Goal: Task Accomplishment & Management: Manage account settings

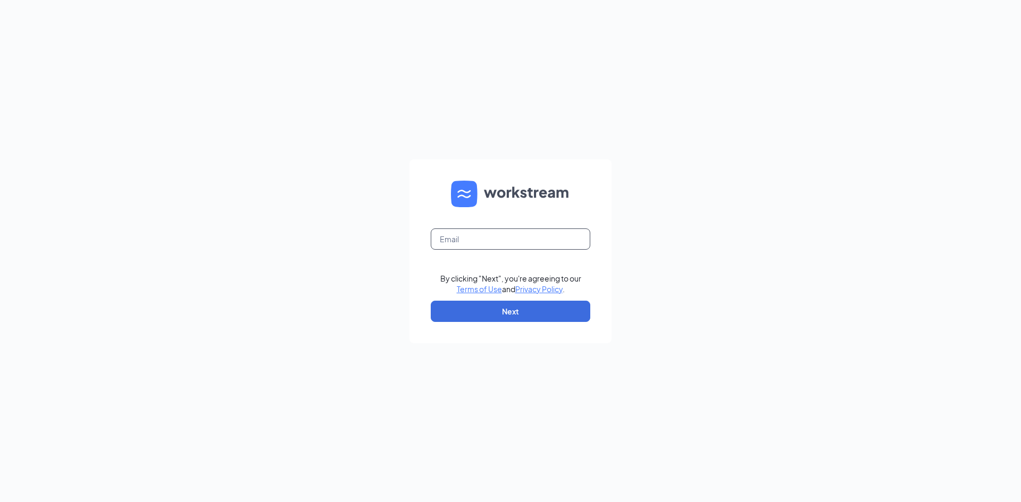
click at [555, 240] on input "text" at bounding box center [510, 239] width 159 height 21
type input "[EMAIL_ADDRESS][DOMAIN_NAME]"
click at [552, 310] on button "Next" at bounding box center [510, 311] width 159 height 21
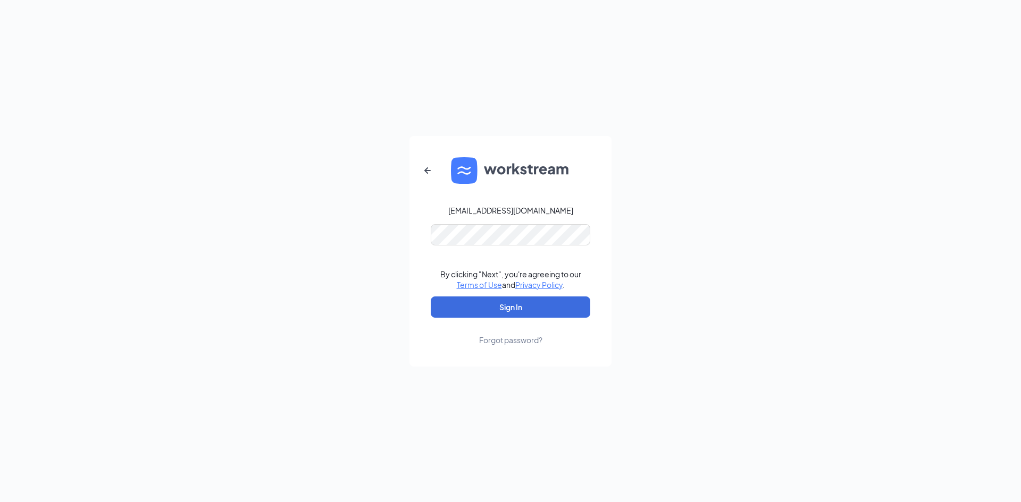
click at [565, 222] on form "[EMAIL_ADDRESS][DOMAIN_NAME] By clicking "Next", you're agreeing to our Terms o…" at bounding box center [510, 251] width 202 height 231
click at [557, 302] on button "Sign In" at bounding box center [510, 307] width 159 height 21
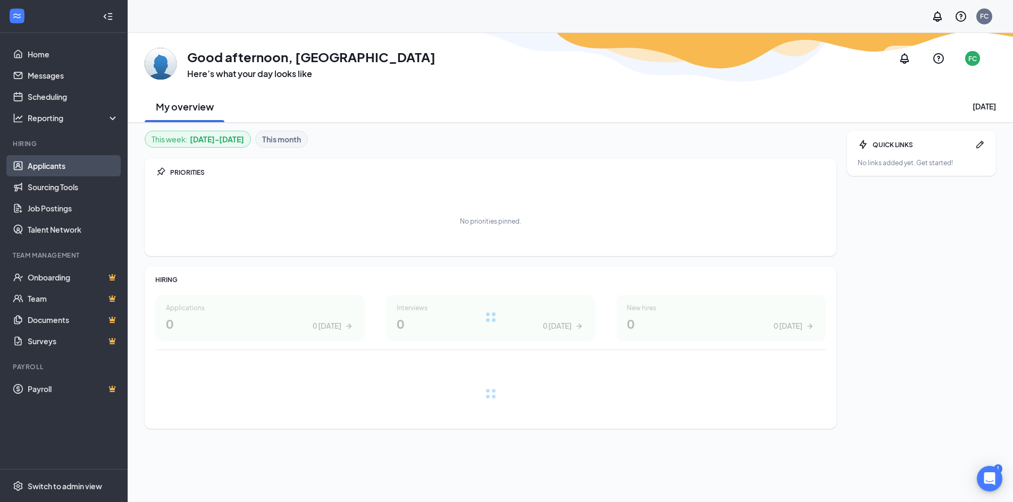
click at [41, 162] on link "Applicants" at bounding box center [73, 165] width 91 height 21
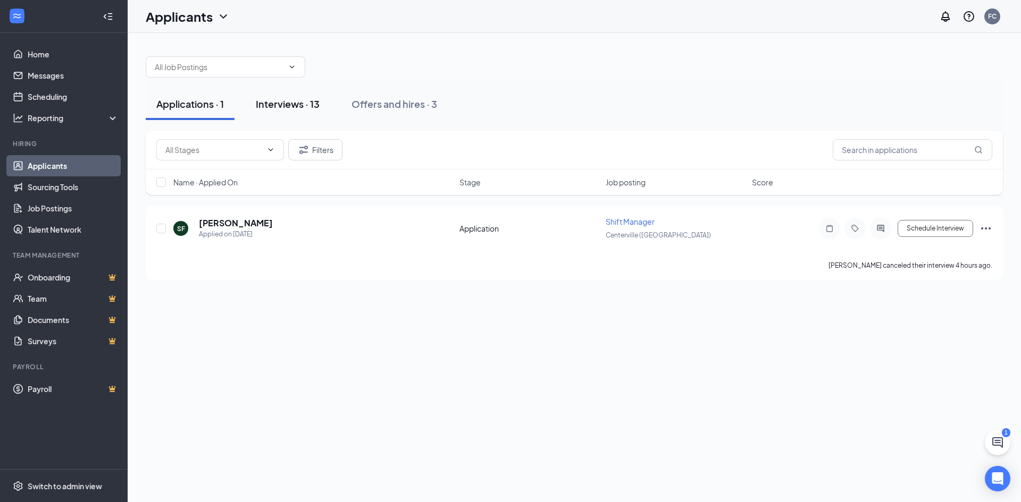
click at [292, 99] on div "Interviews · 13" at bounding box center [288, 103] width 64 height 13
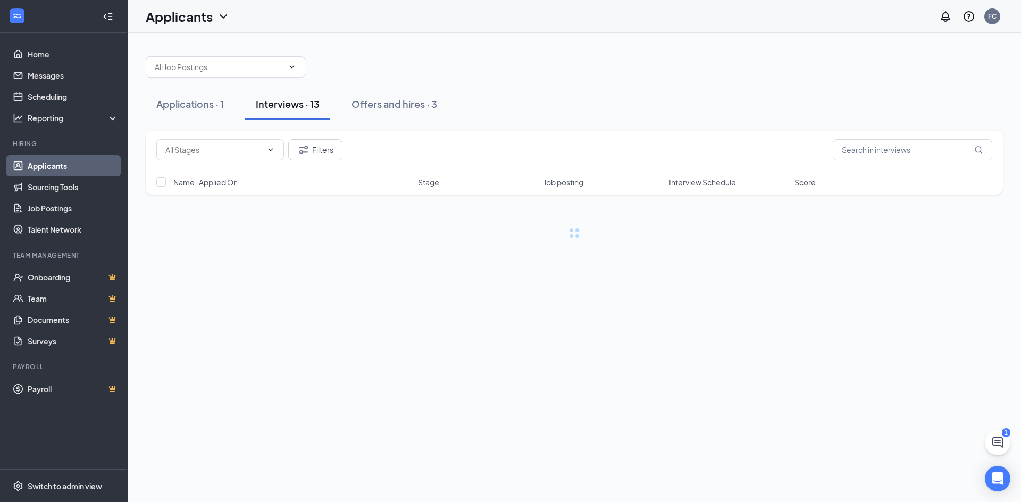
click at [292, 99] on div "Interviews · 13" at bounding box center [288, 103] width 64 height 13
click at [222, 100] on div "Applications · 1" at bounding box center [190, 103] width 68 height 13
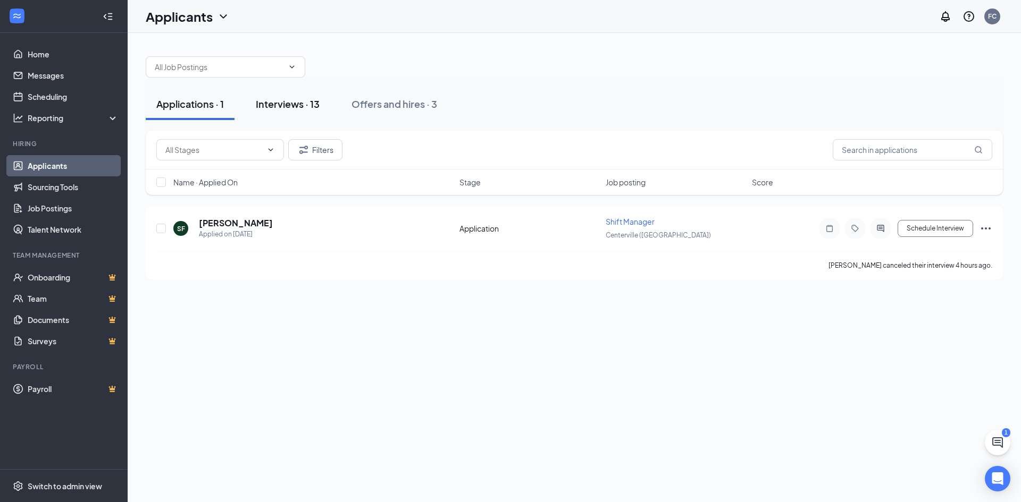
click at [307, 106] on div "Interviews · 13" at bounding box center [288, 103] width 64 height 13
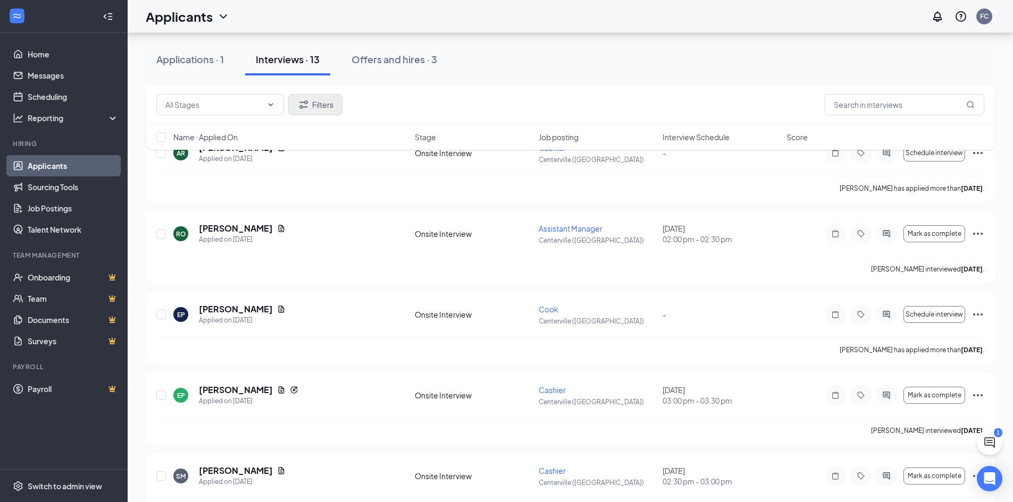
scroll to position [425, 0]
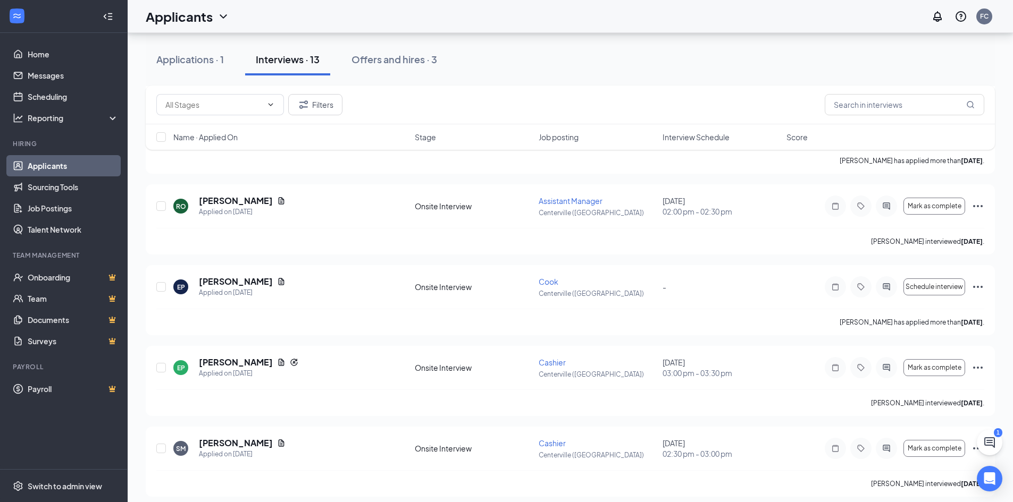
drag, startPoint x: 315, startPoint y: 111, endPoint x: 381, endPoint y: 94, distance: 68.2
click at [378, 96] on div "Filters" at bounding box center [570, 104] width 828 height 21
click at [388, 69] on button "Offers and hires · 3" at bounding box center [394, 60] width 107 height 32
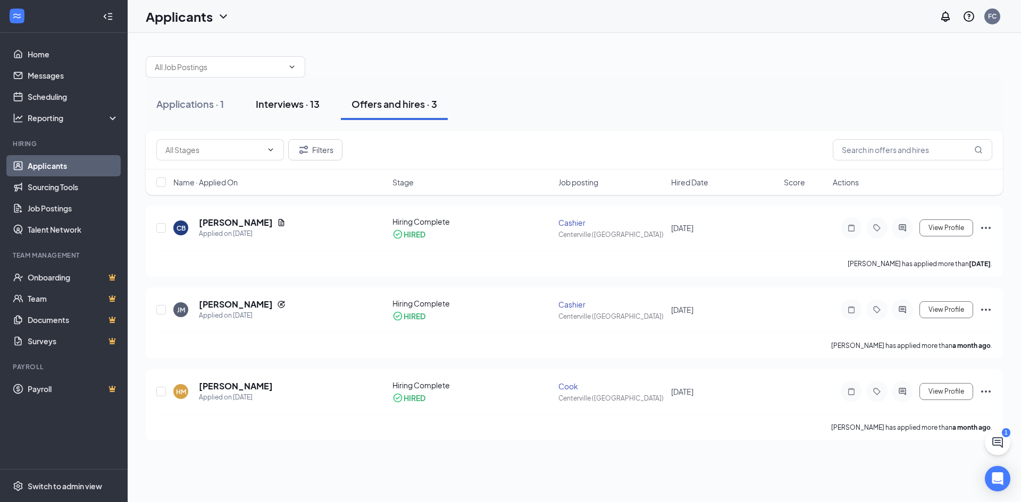
click at [276, 117] on button "Interviews · 13" at bounding box center [287, 104] width 85 height 32
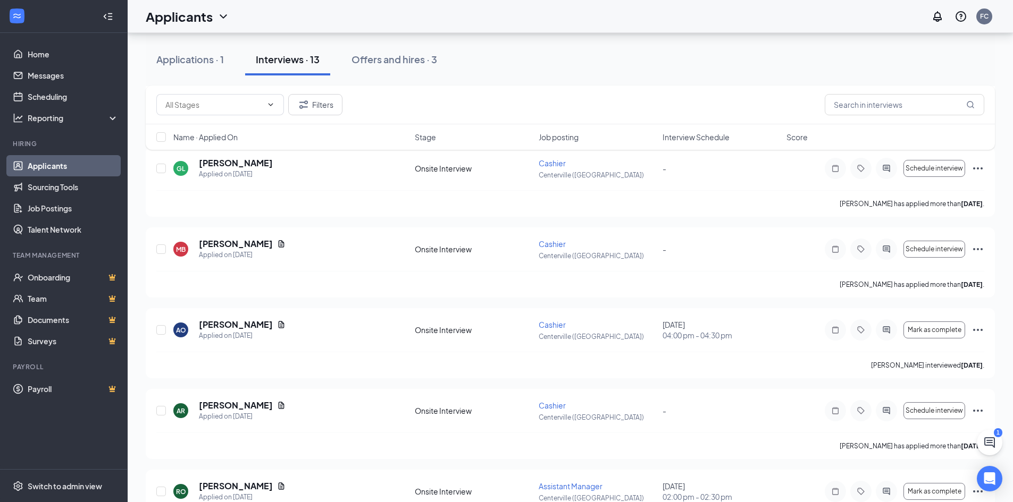
scroll to position [12, 0]
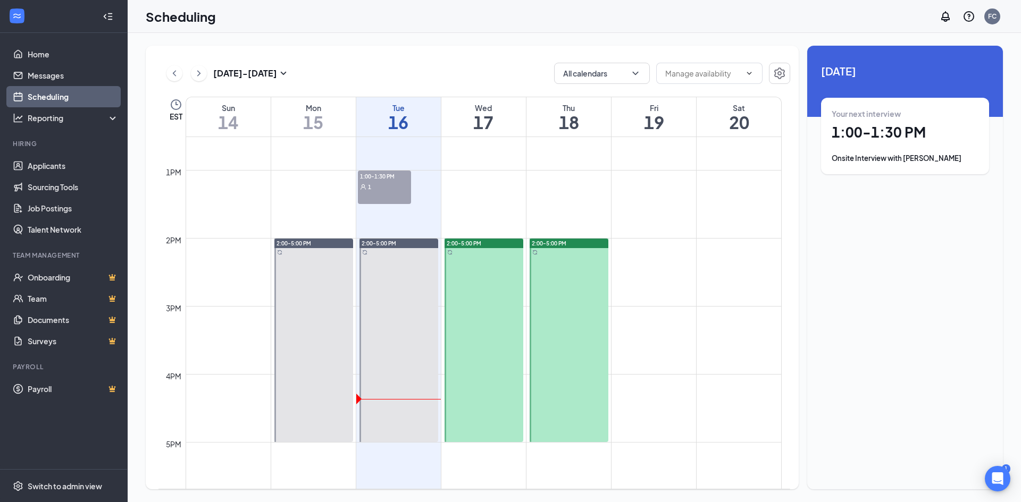
scroll to position [895, 0]
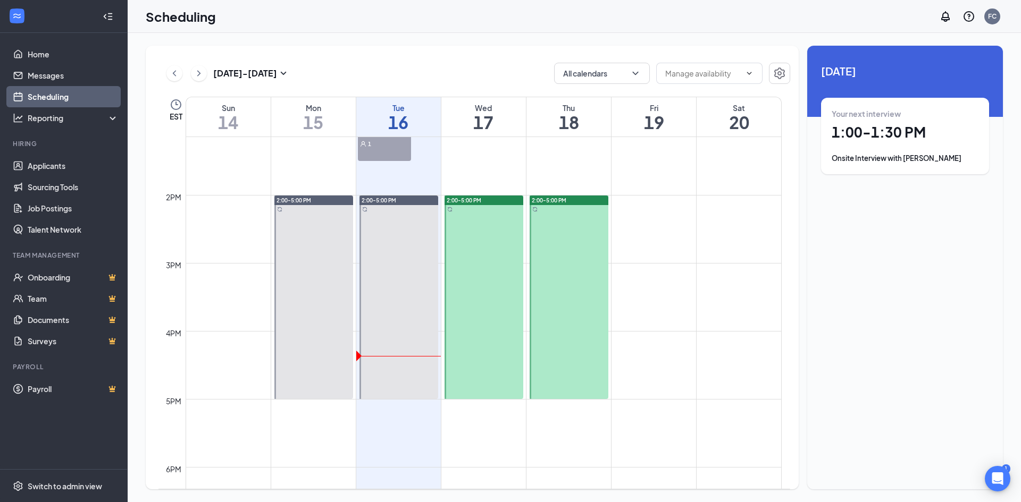
click at [485, 216] on div at bounding box center [483, 298] width 79 height 204
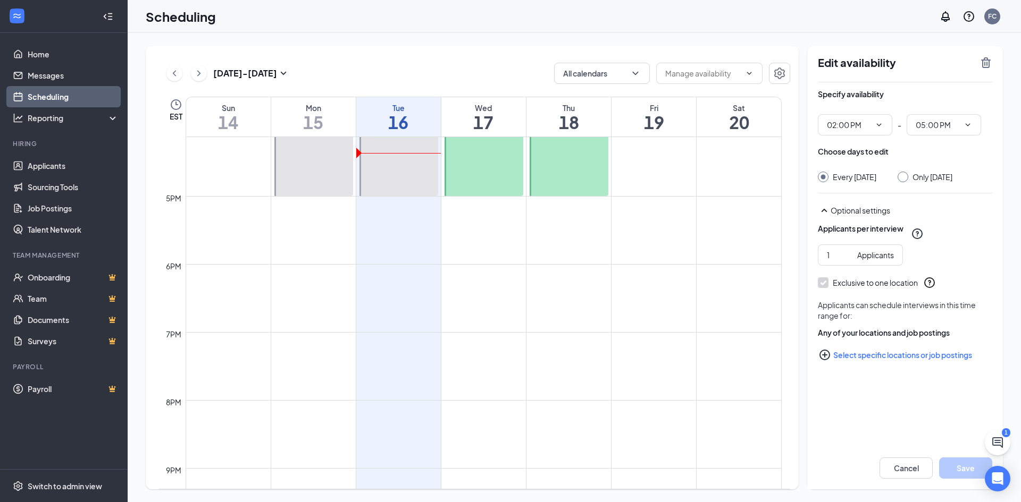
scroll to position [1107, 0]
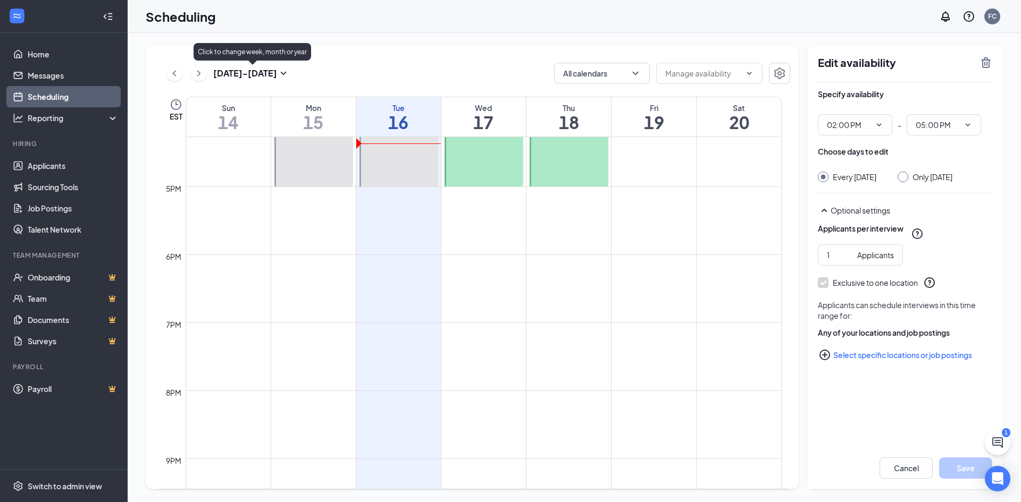
click at [273, 73] on h3 "Sep 14 - Sep 20" at bounding box center [245, 74] width 64 height 12
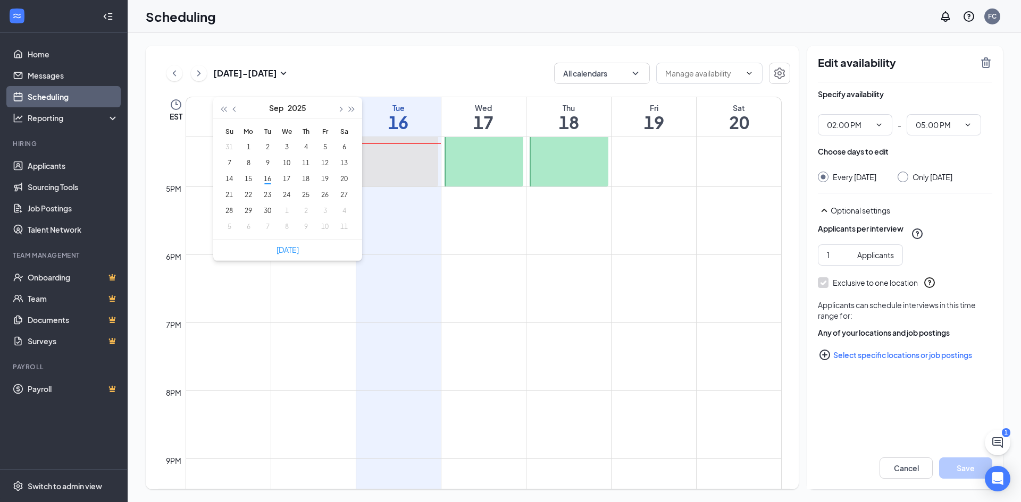
click at [191, 76] on button at bounding box center [199, 73] width 16 height 16
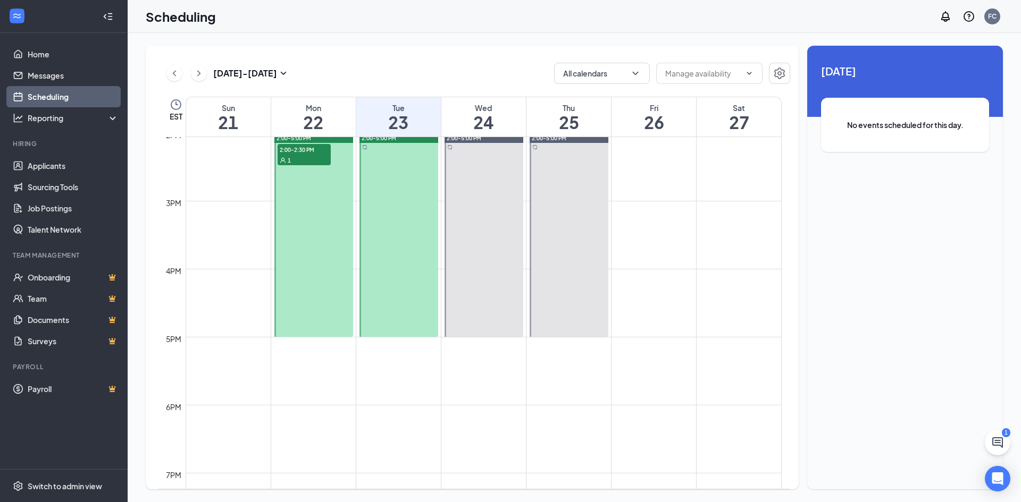
scroll to position [851, 0]
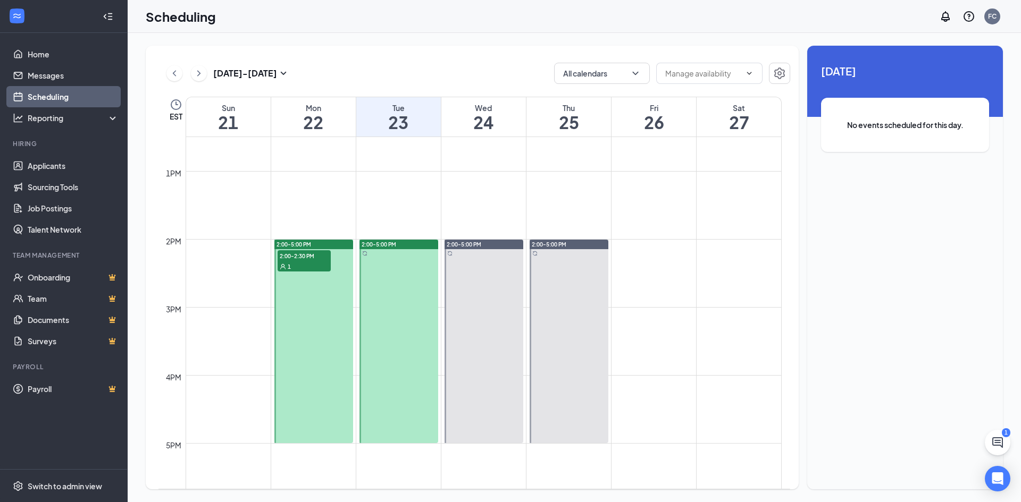
click at [313, 262] on div "1" at bounding box center [303, 266] width 53 height 11
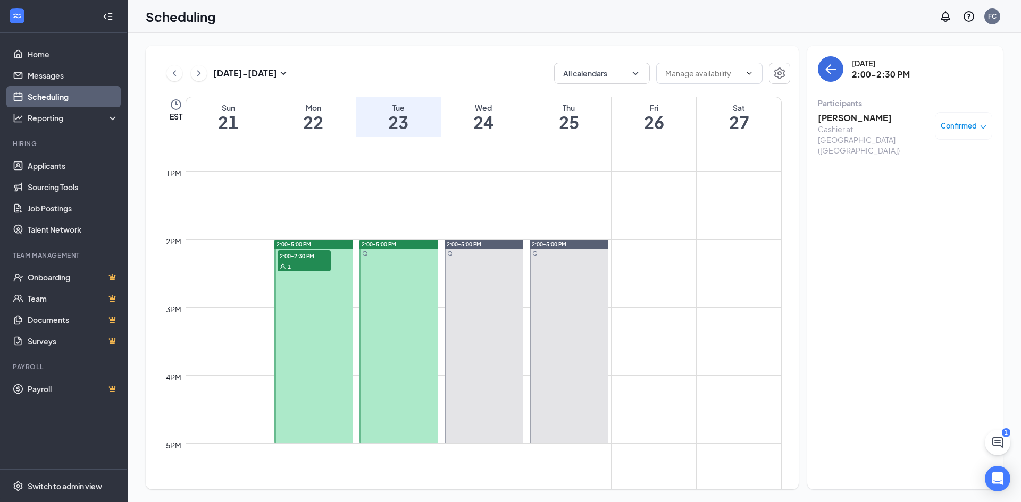
click at [886, 124] on div "Cashier at Centerville (OH)" at bounding box center [874, 140] width 112 height 32
click at [984, 126] on icon "down" at bounding box center [982, 126] width 7 height 7
click at [832, 117] on h3 "Emmie Green" at bounding box center [874, 118] width 112 height 12
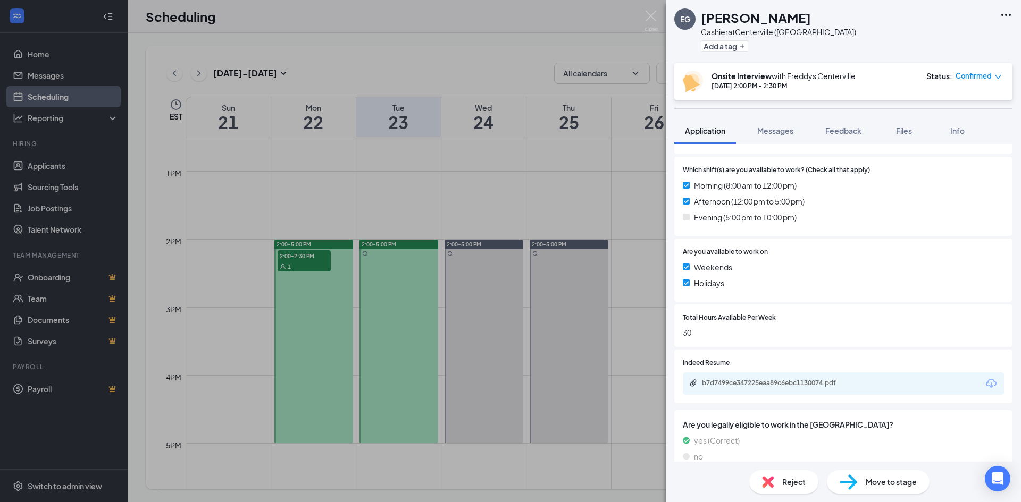
scroll to position [307, 0]
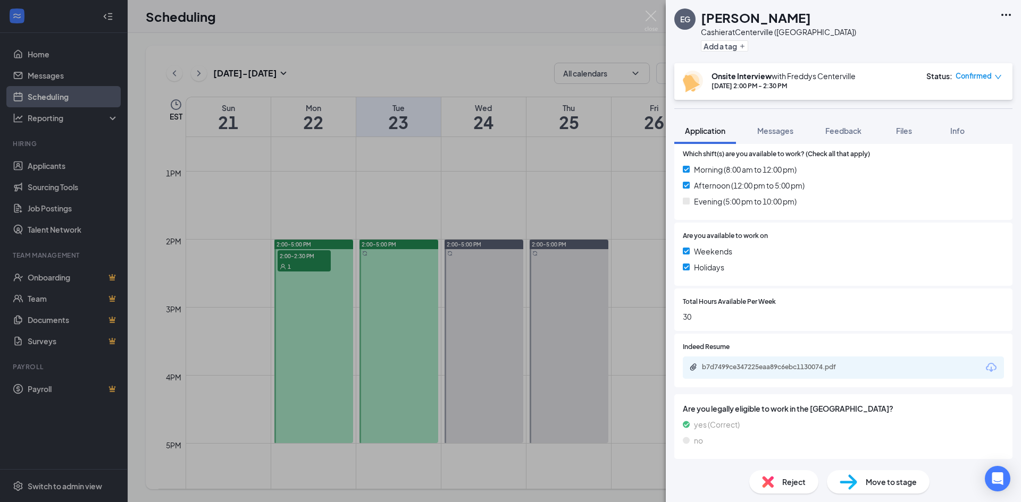
click at [762, 361] on div "b7d7499ce347225eaa89c6ebc1130074.pdf" at bounding box center [843, 368] width 321 height 22
click at [766, 366] on div "b7d7499ce347225eaa89c6ebc1130074.pdf" at bounding box center [776, 367] width 149 height 9
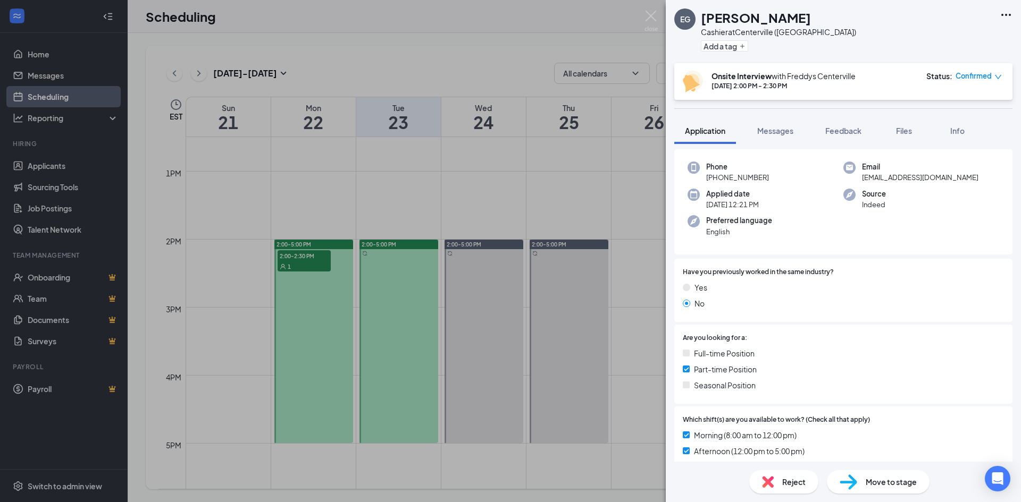
scroll to position [0, 0]
